Goal: Information Seeking & Learning: Learn about a topic

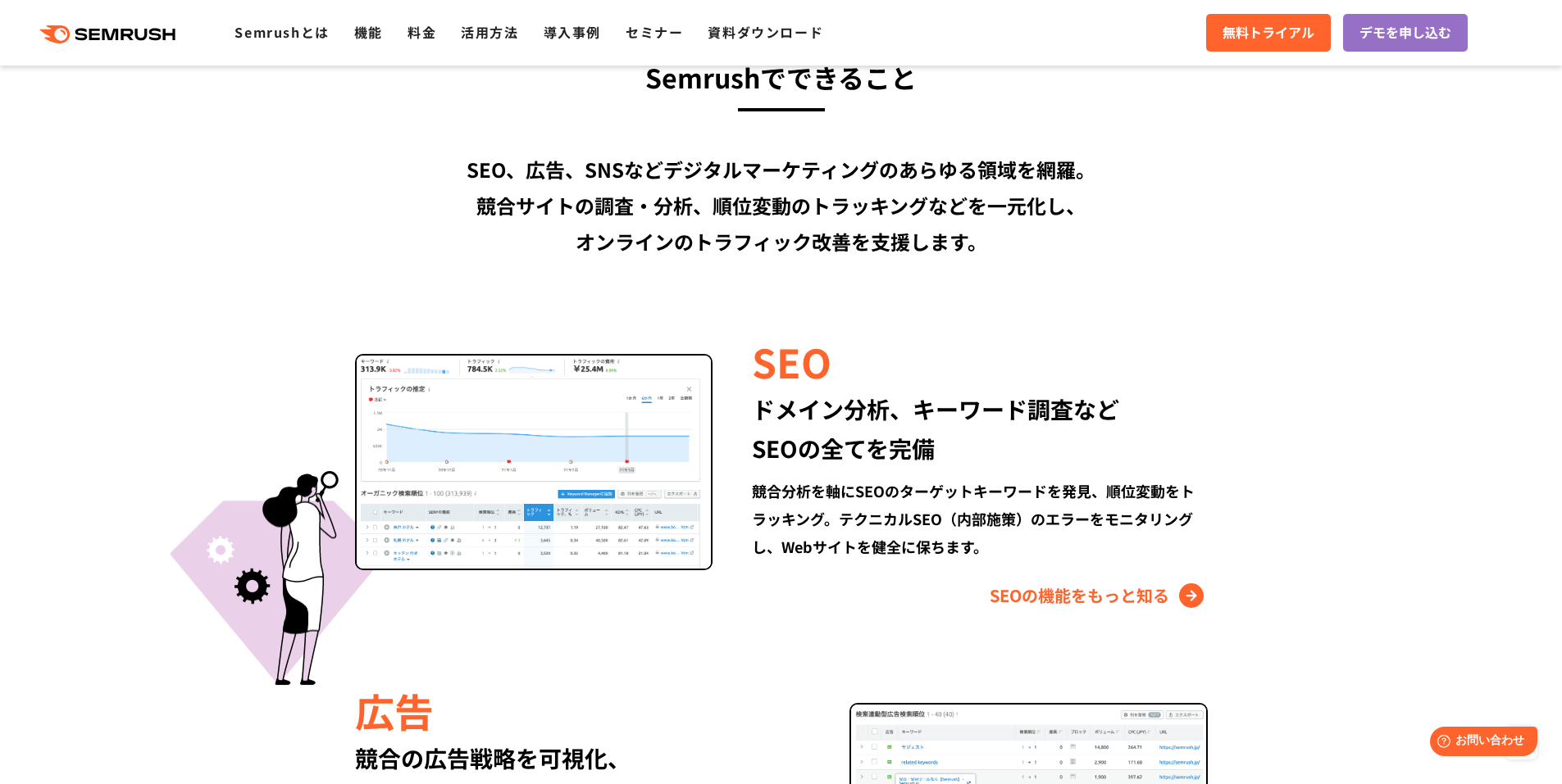
click at [1127, 566] on div "SEO ドメイン分析、キーワード調査など SEOの全てを完備 競合分析を軸にSEOのターゲットキーワードを発見、順位変動をトラッキング。テクニカルSEO（内部…" at bounding box center [960, 471] width 495 height 276
click at [1127, 595] on link "SEOの機能をもっと知る" at bounding box center [1098, 595] width 218 height 26
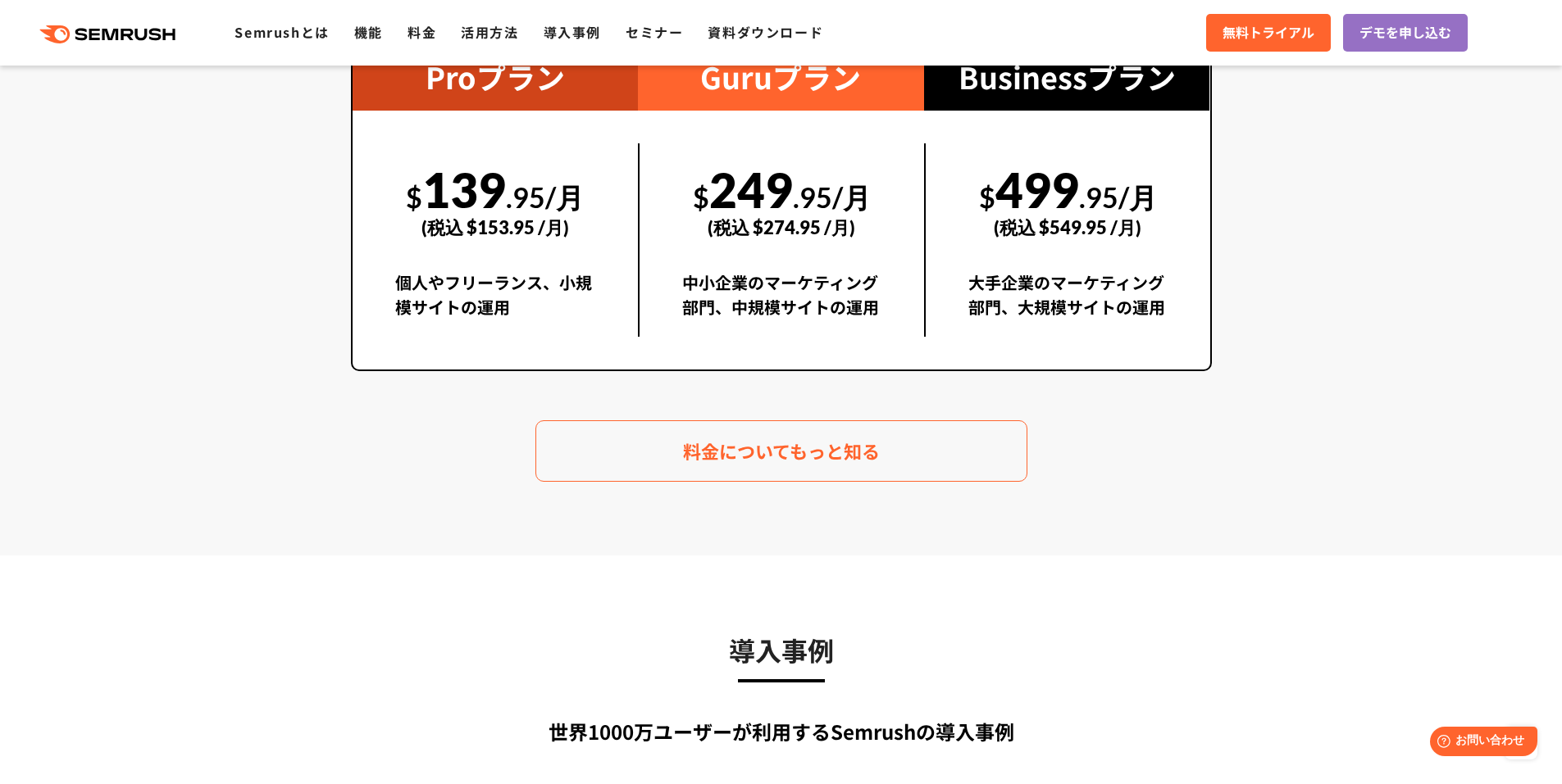
scroll to position [3030, 0]
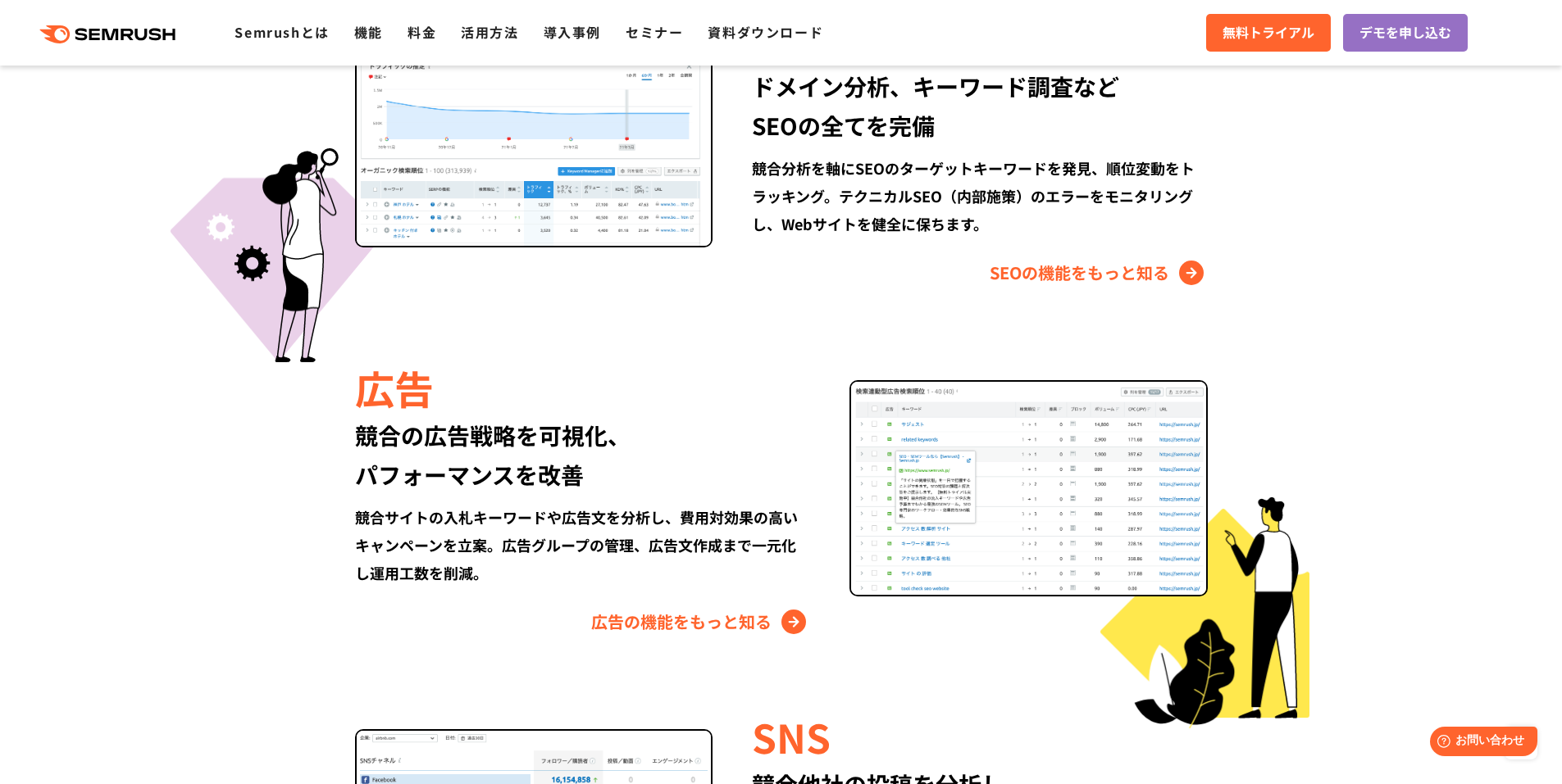
scroll to position [1634, 0]
click at [744, 608] on link "広告の機能をもっと知る" at bounding box center [701, 621] width 219 height 26
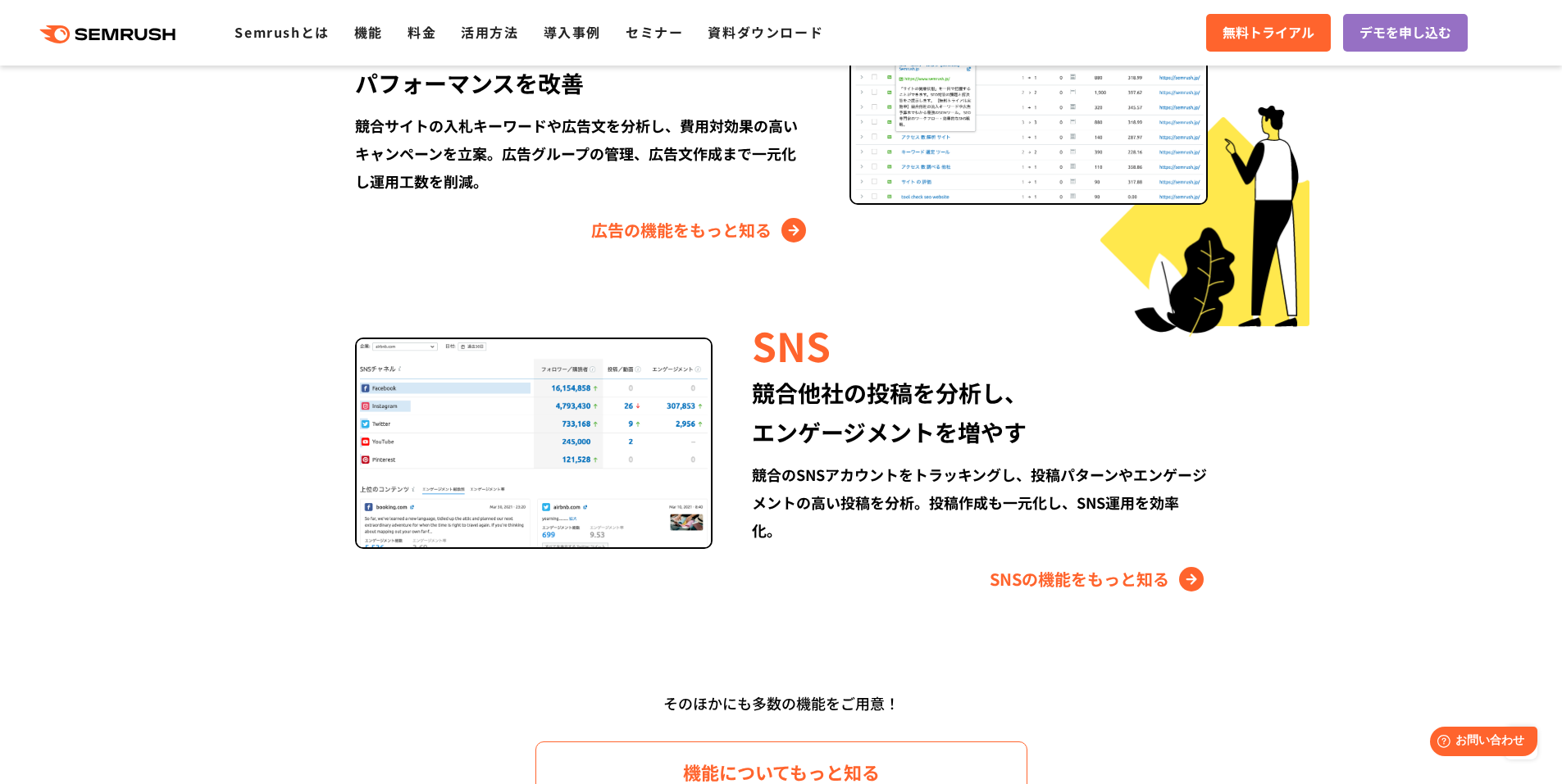
scroll to position [2025, 0]
click at [1087, 565] on link "SNSの機能をもっと知る" at bounding box center [1098, 578] width 218 height 26
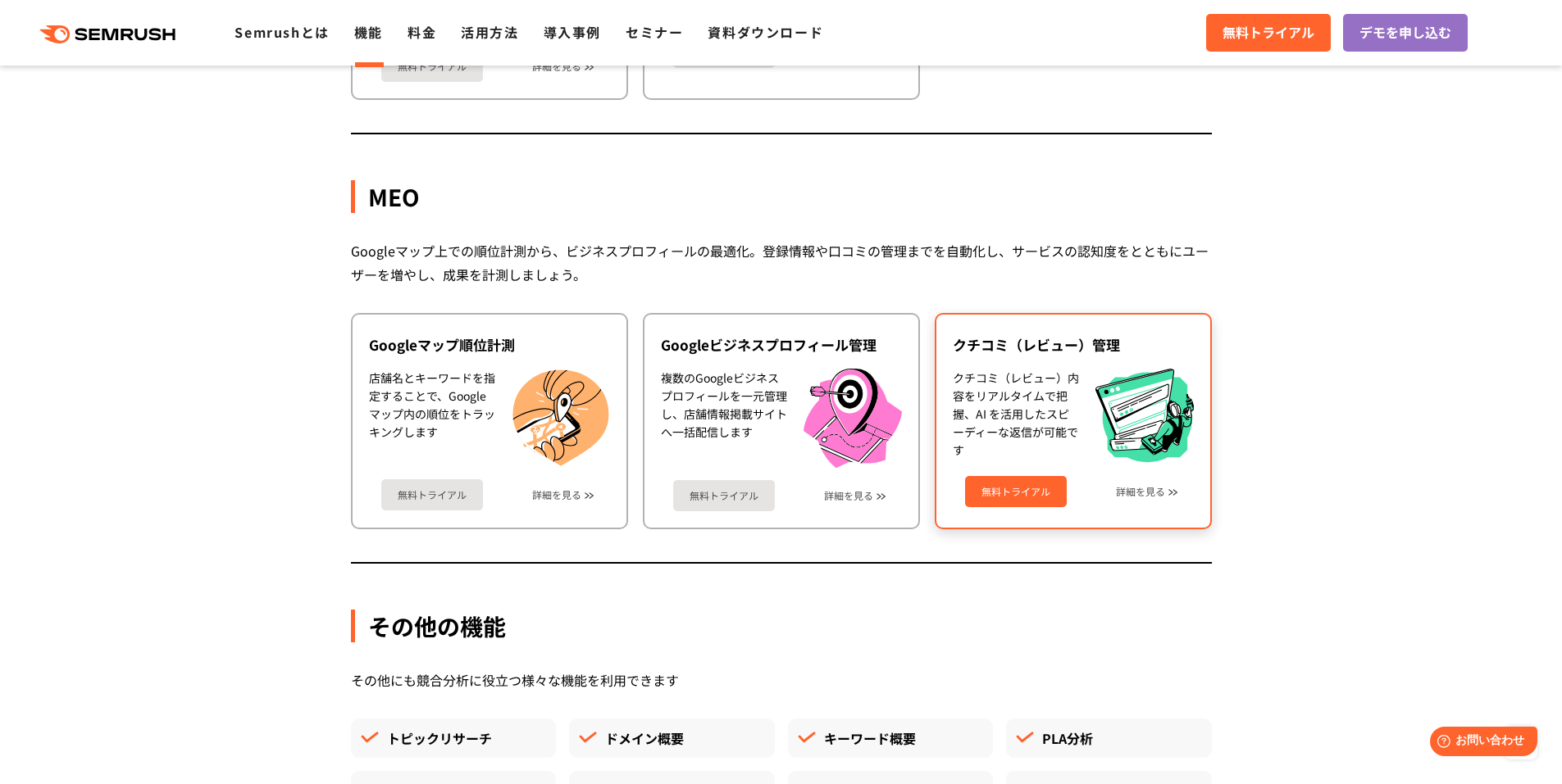
scroll to position [4004, 0]
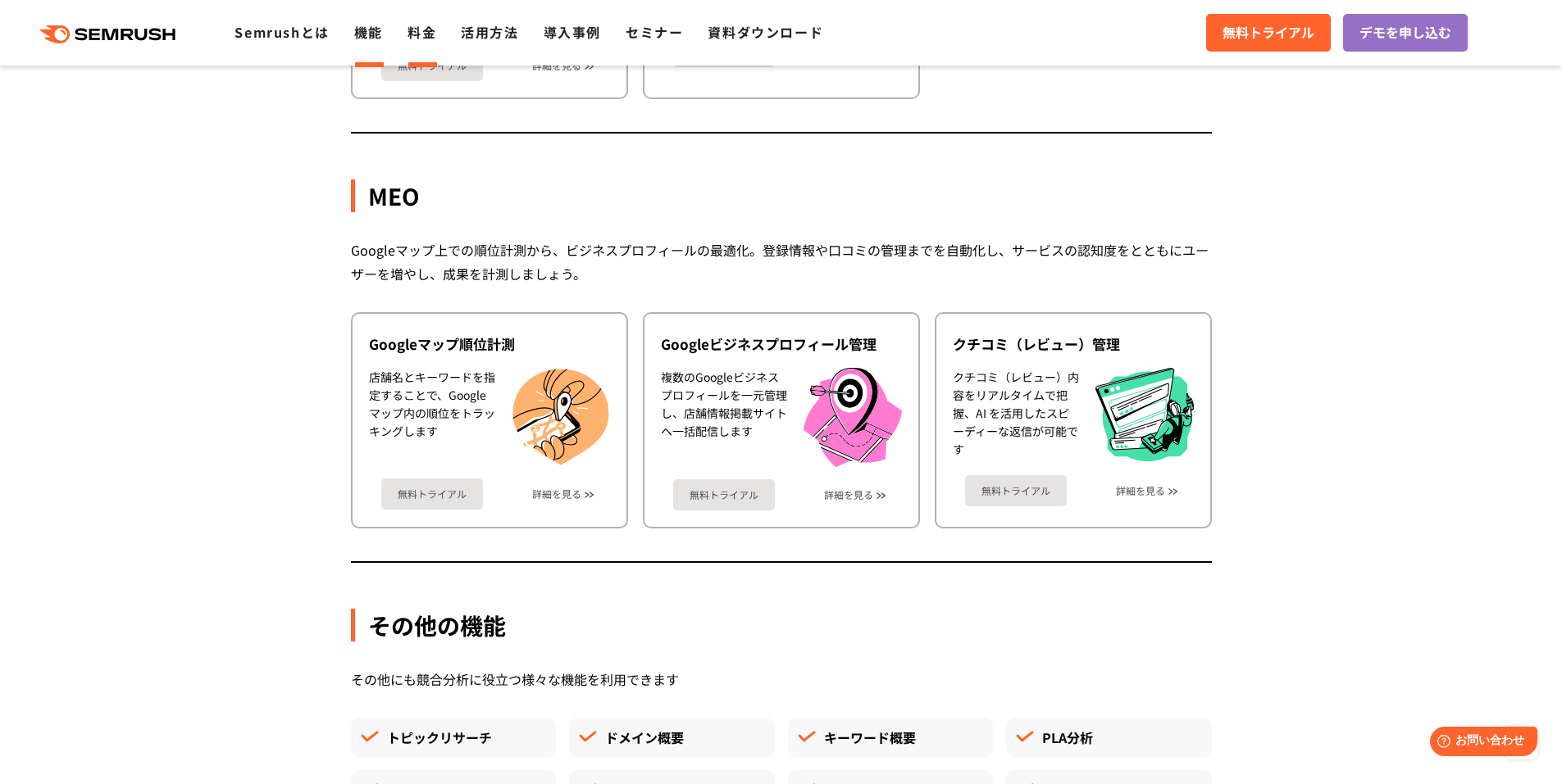
click at [416, 35] on link "料金" at bounding box center [422, 32] width 28 height 20
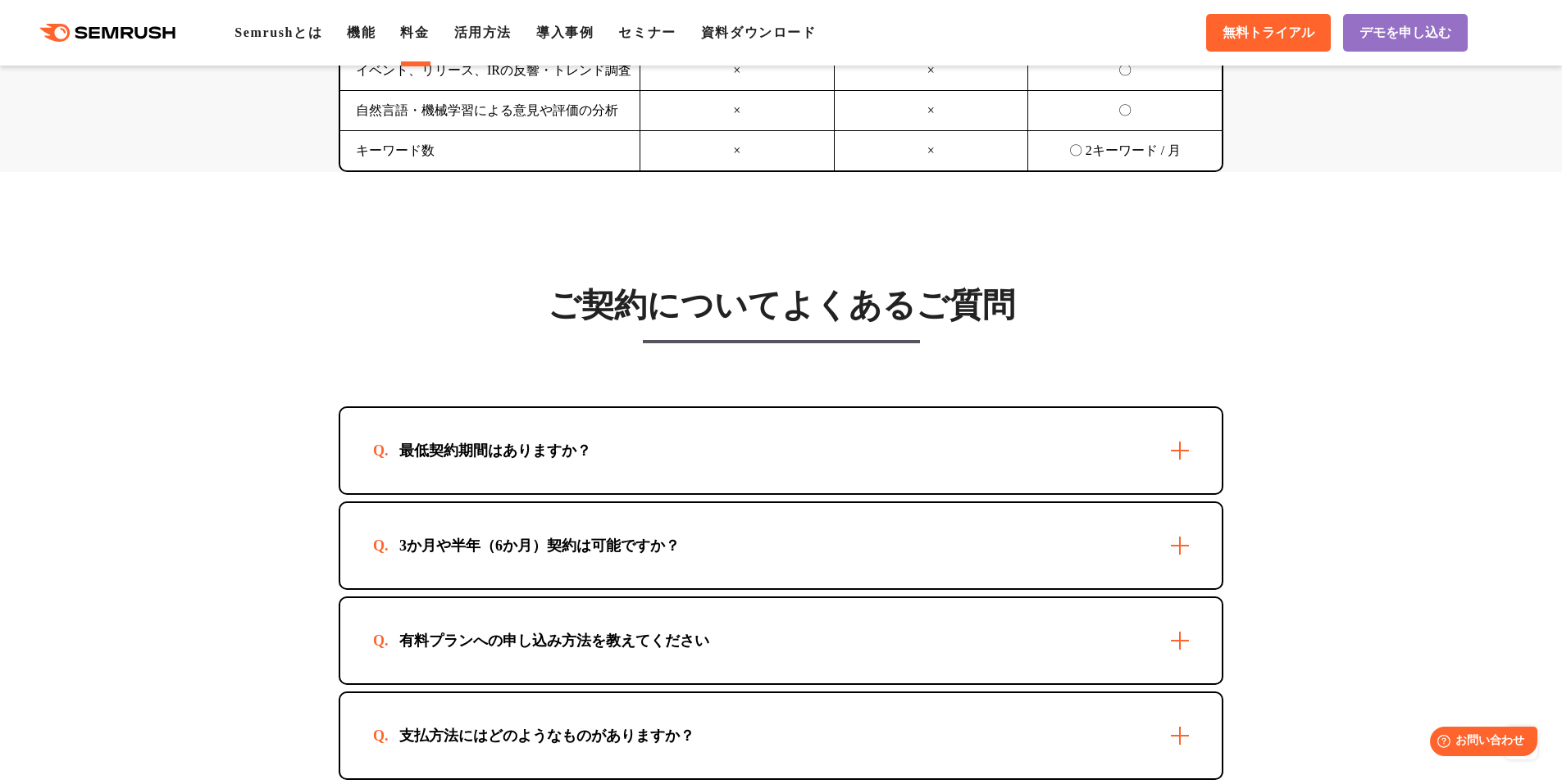
scroll to position [4429, 0]
click at [864, 448] on div "最低契約期間はありますか？" at bounding box center [781, 450] width 881 height 85
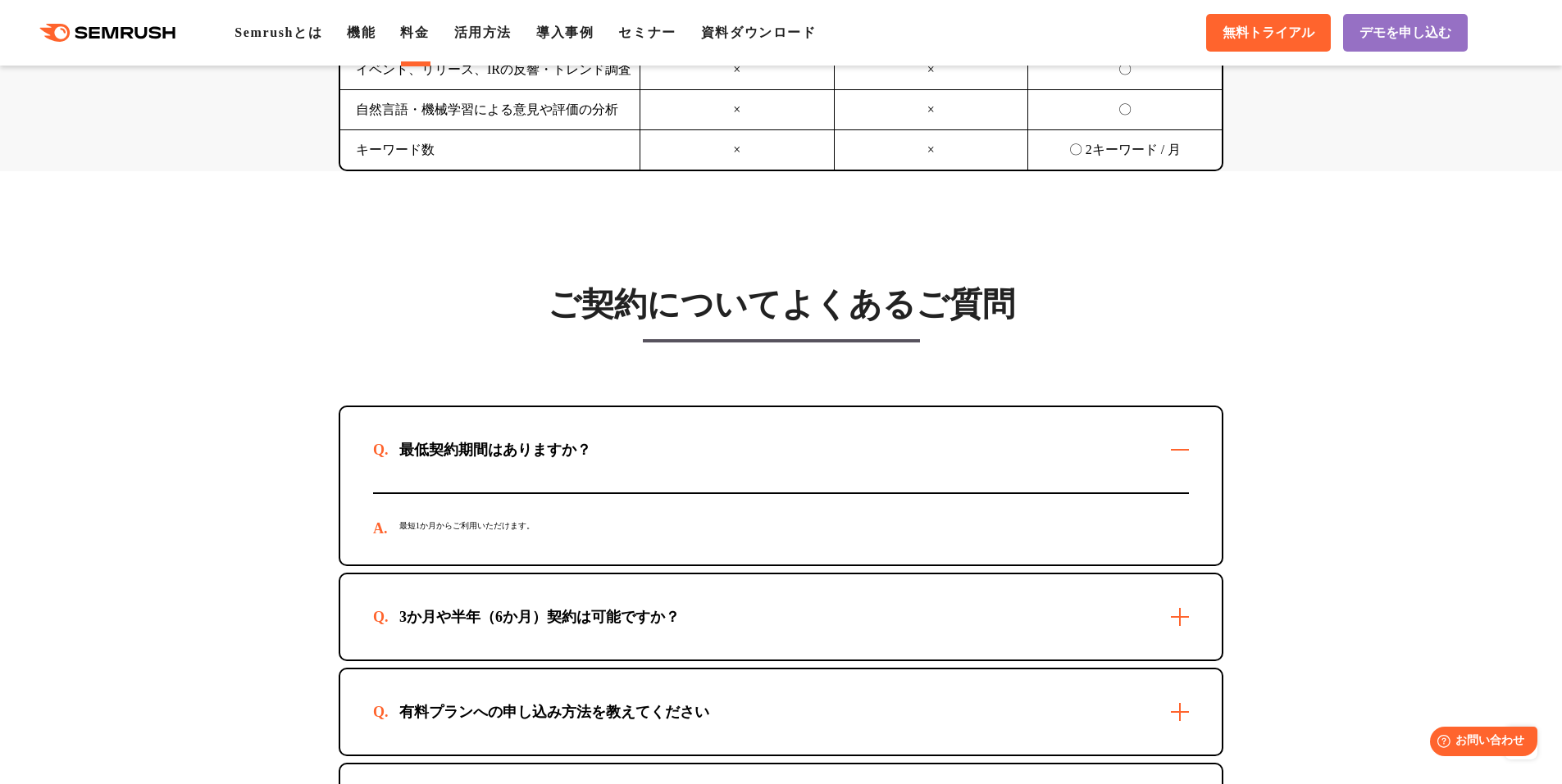
click at [864, 448] on div "最低契約期間はありますか？" at bounding box center [781, 450] width 881 height 85
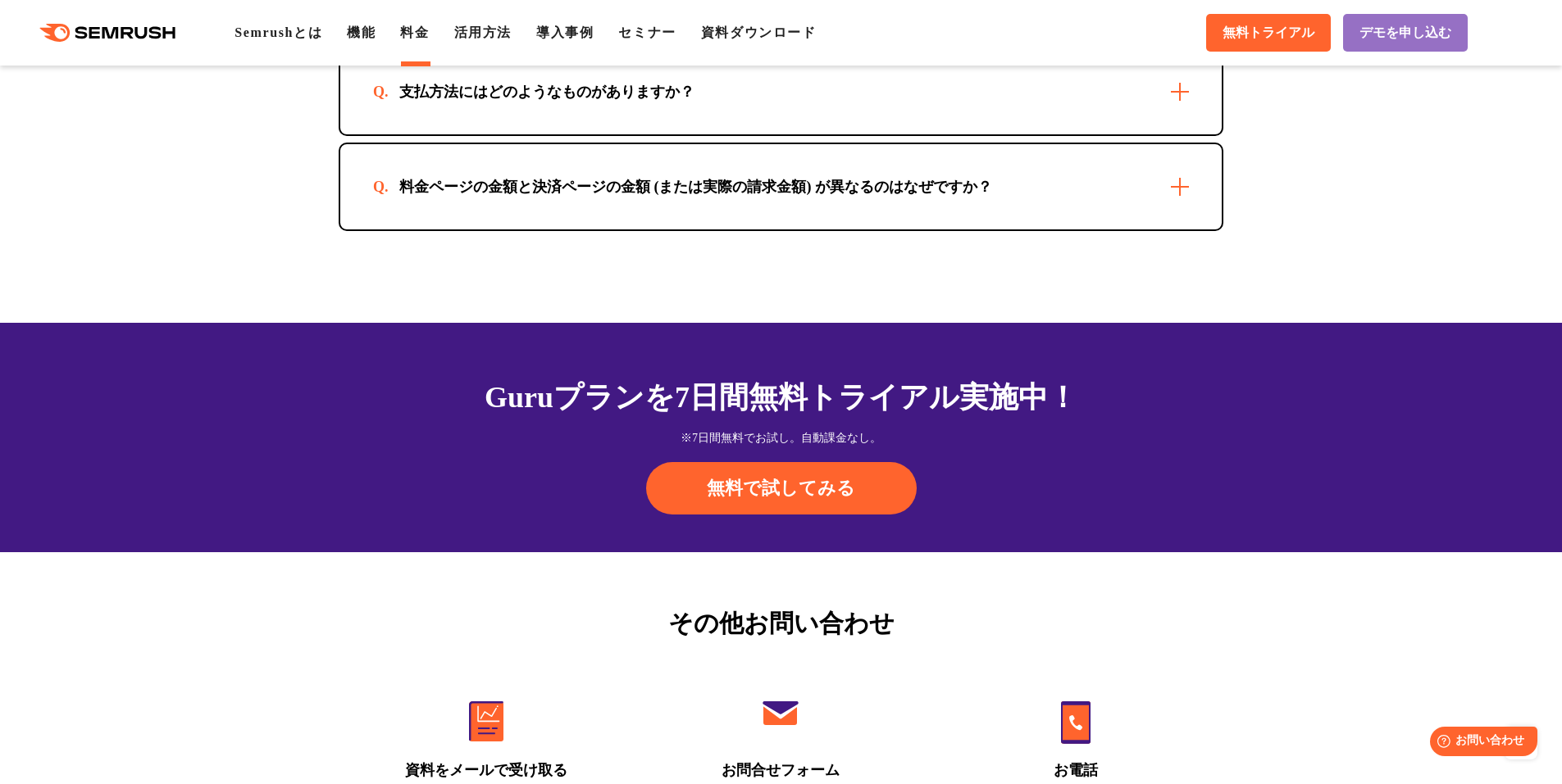
click at [707, 186] on div "料金ページの金額と決済ページの金額 (または実際の請求金額) が異なるのはなぜですか？" at bounding box center [696, 186] width 646 height 20
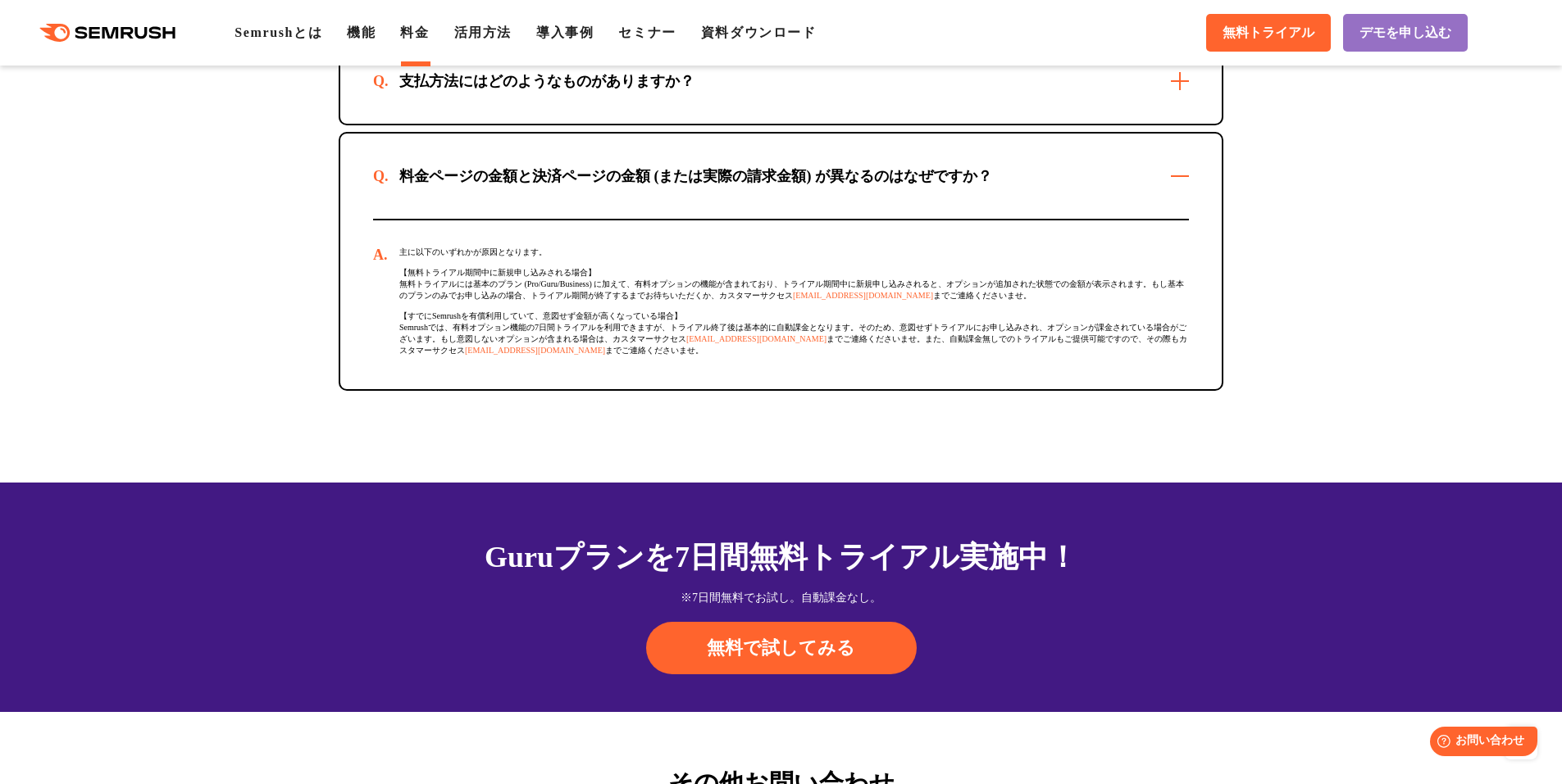
scroll to position [5084, 0]
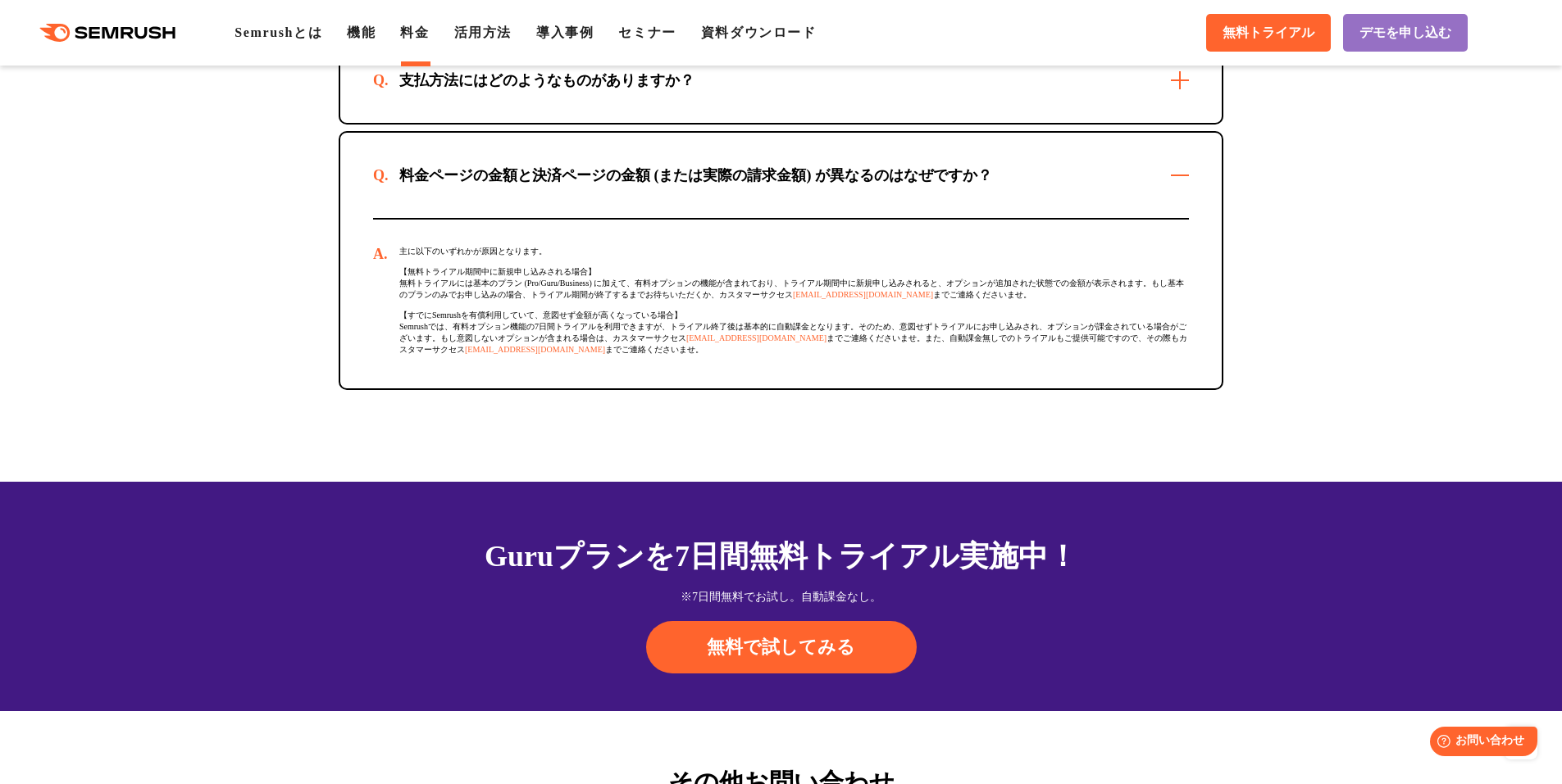
click at [709, 174] on div "料金ページの金額と決済ページの金額 (または実際の請求金額) が異なるのはなぜですか？" at bounding box center [696, 175] width 646 height 20
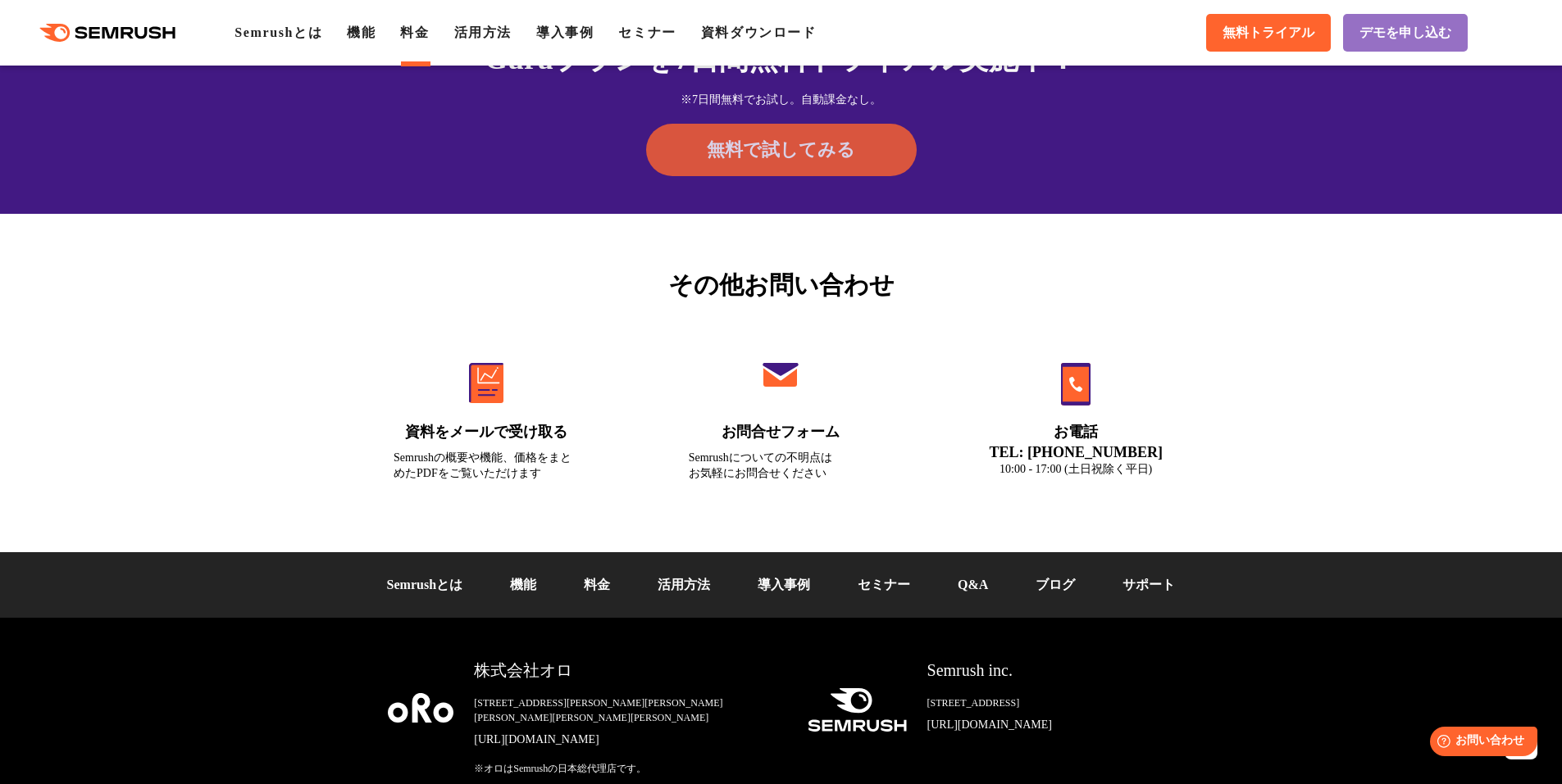
scroll to position [5411, 0]
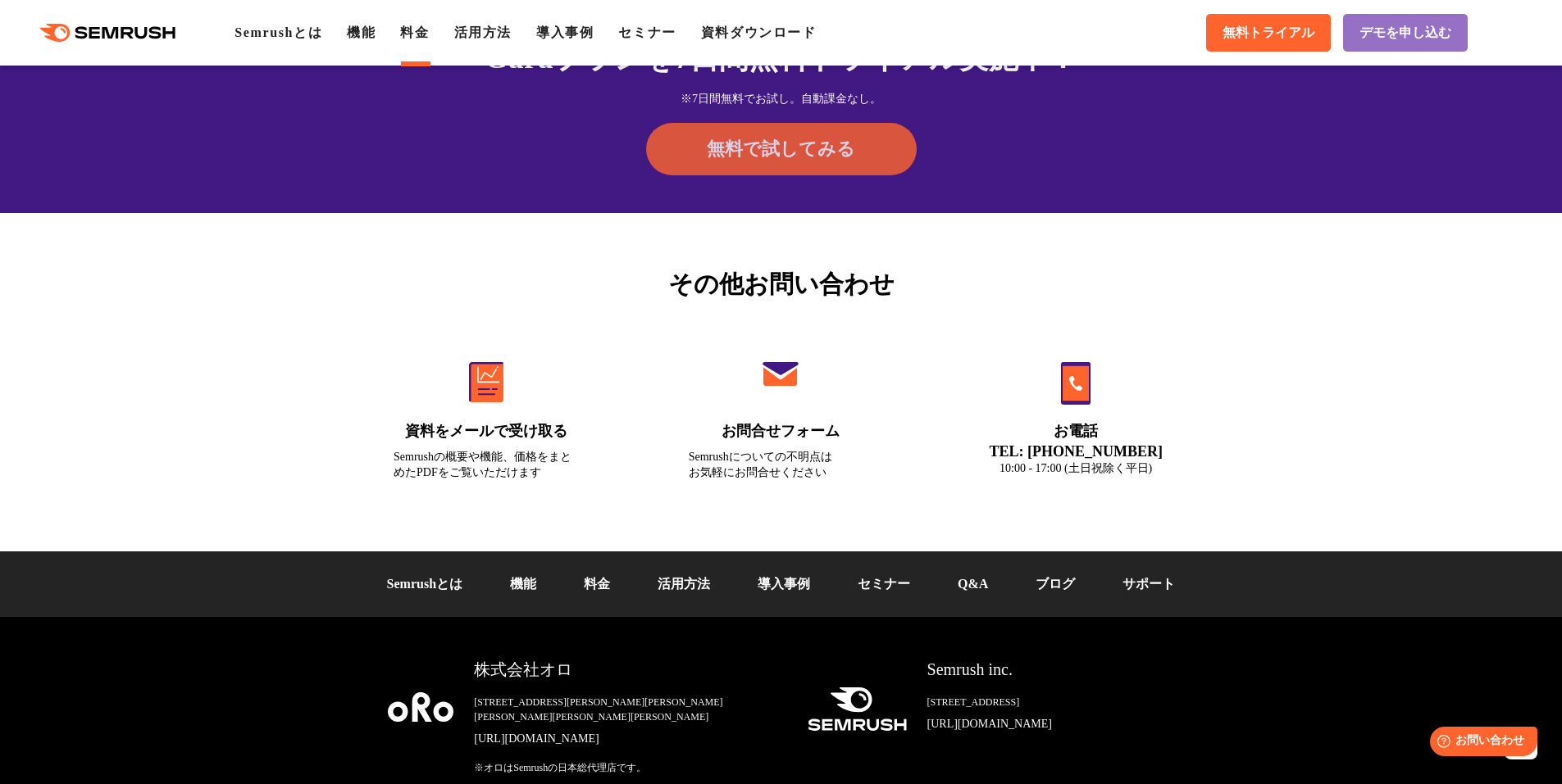
click at [811, 168] on link "無料で試してみる" at bounding box center [781, 149] width 271 height 53
